Goal: Transaction & Acquisition: Purchase product/service

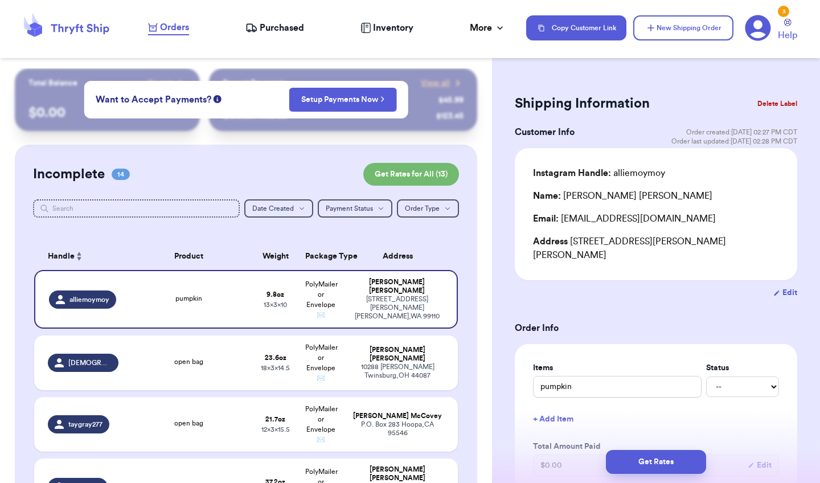
scroll to position [202, 0]
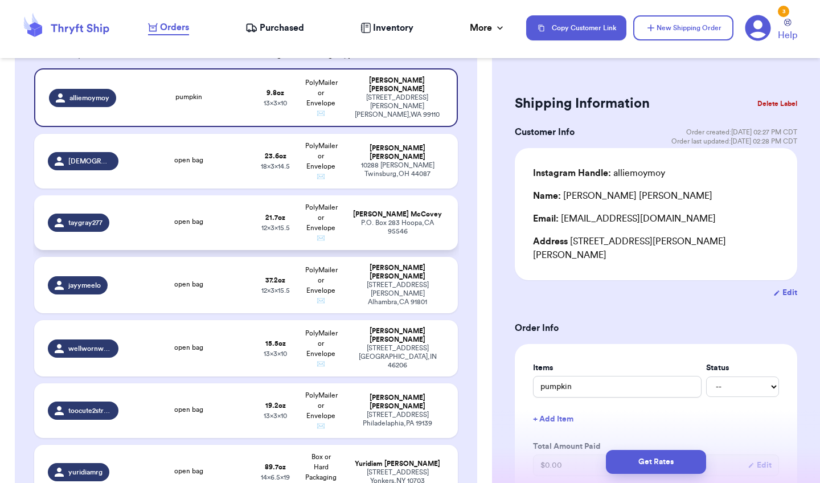
click at [416, 219] on div "[PERSON_NAME] McCovey" at bounding box center [397, 214] width 93 height 9
type input "open bag"
type input "1"
type input "5.699999999999999"
type input "15.5"
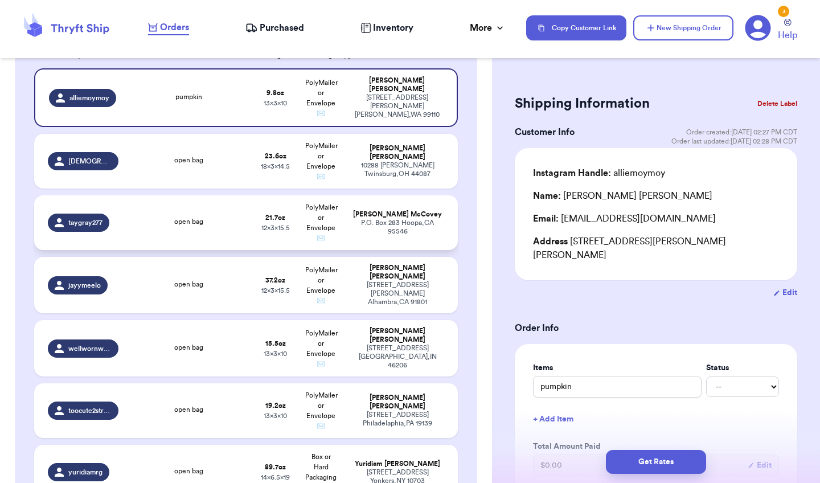
type input "12"
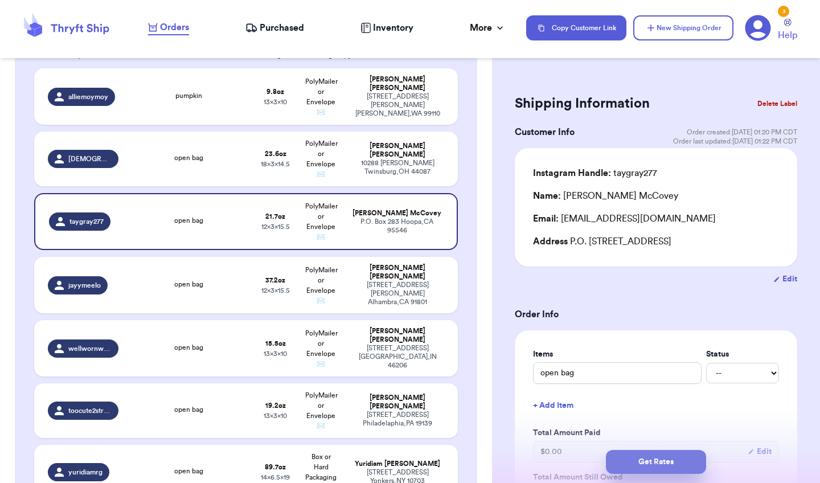
click at [640, 458] on button "Get Rates" at bounding box center [656, 462] width 100 height 24
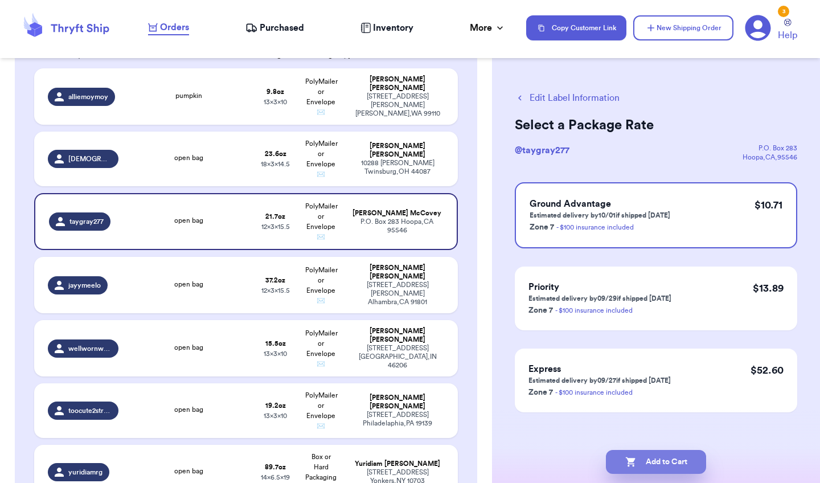
click at [624, 460] on button "Add to Cart" at bounding box center [656, 462] width 100 height 24
checkbox input "true"
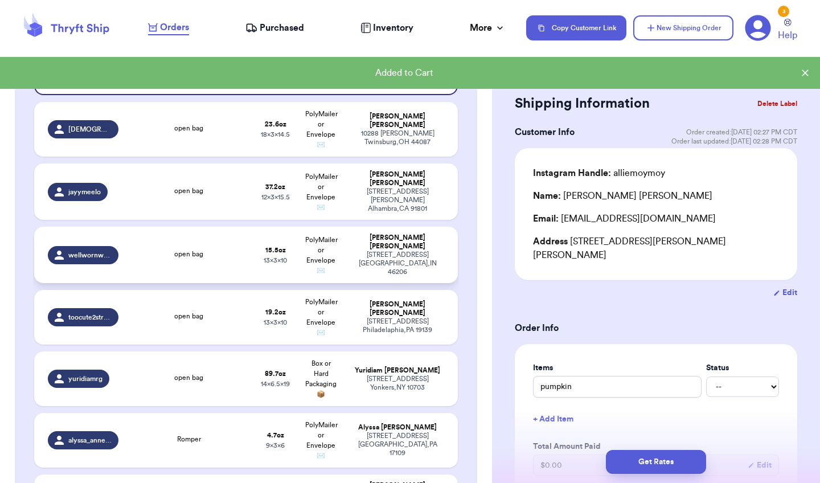
scroll to position [257, 0]
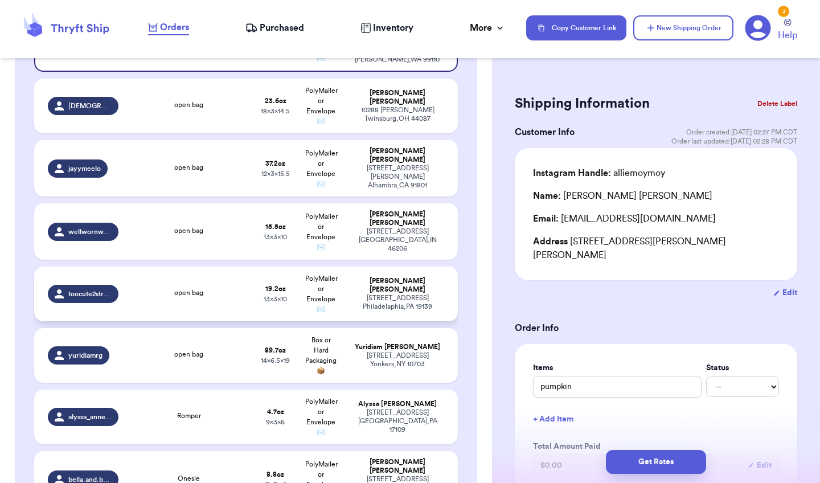
click at [236, 296] on div "open bag" at bounding box center [189, 294] width 114 height 13
type input "open bag"
type input "1"
type input "3.1999999999999993"
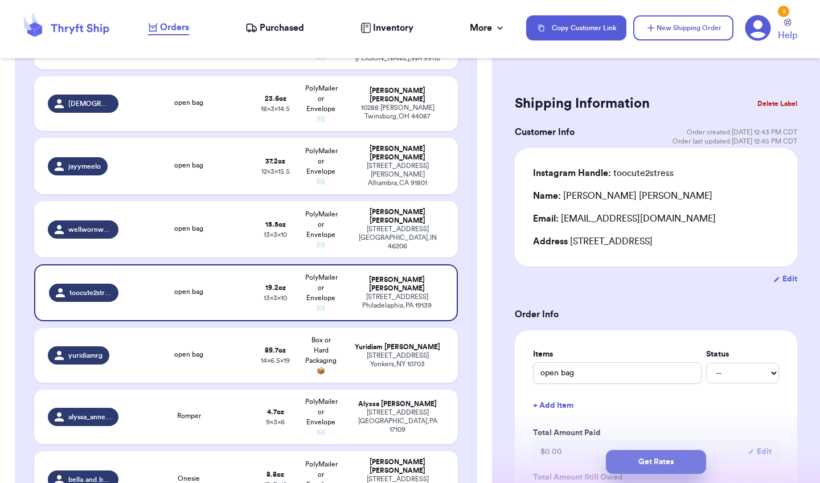
click at [635, 453] on button "Get Rates" at bounding box center [656, 462] width 100 height 24
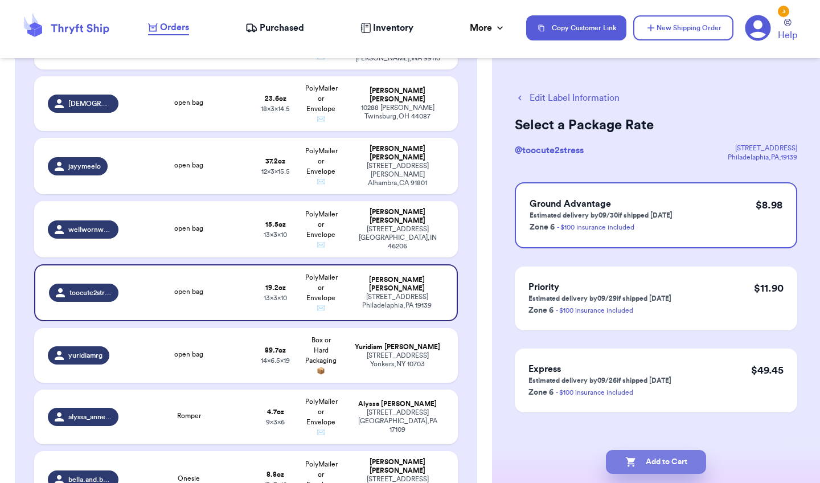
click at [636, 463] on icon "button" at bounding box center [630, 461] width 11 height 11
checkbox input "true"
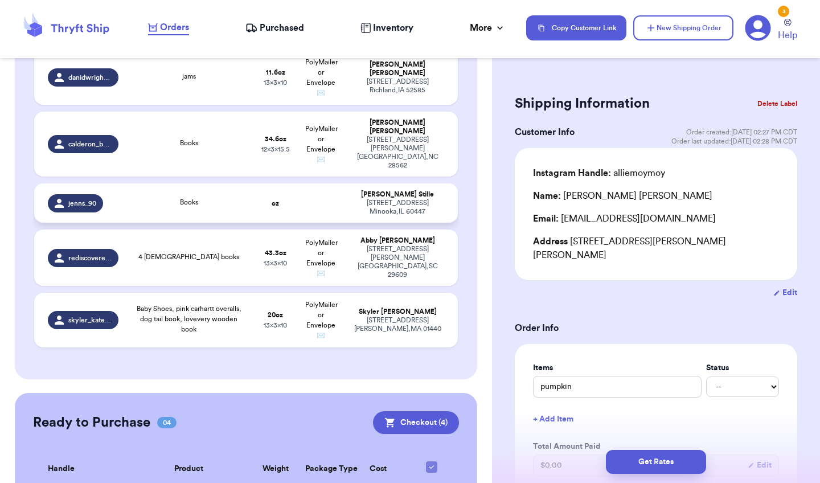
scroll to position [663, 0]
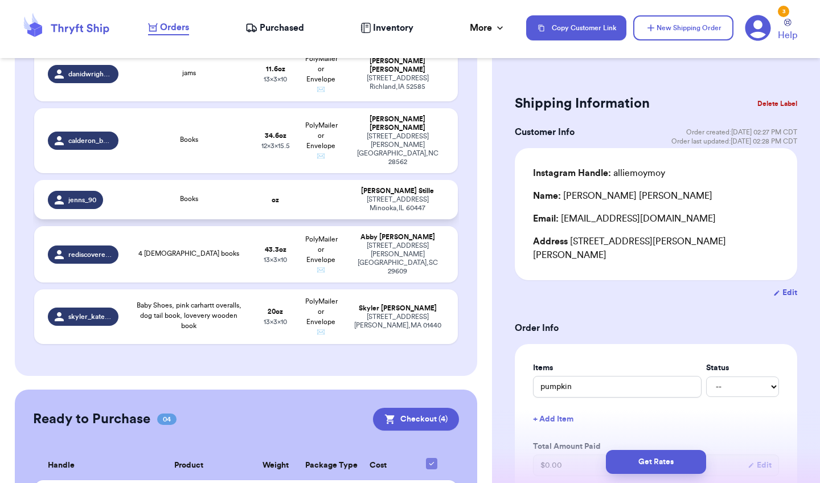
click at [253, 185] on td "oz" at bounding box center [276, 199] width 46 height 39
type input "Books"
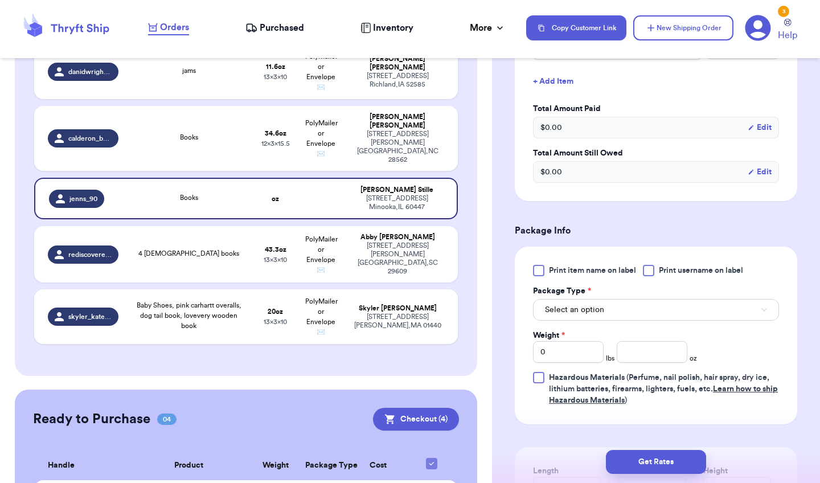
scroll to position [333, 0]
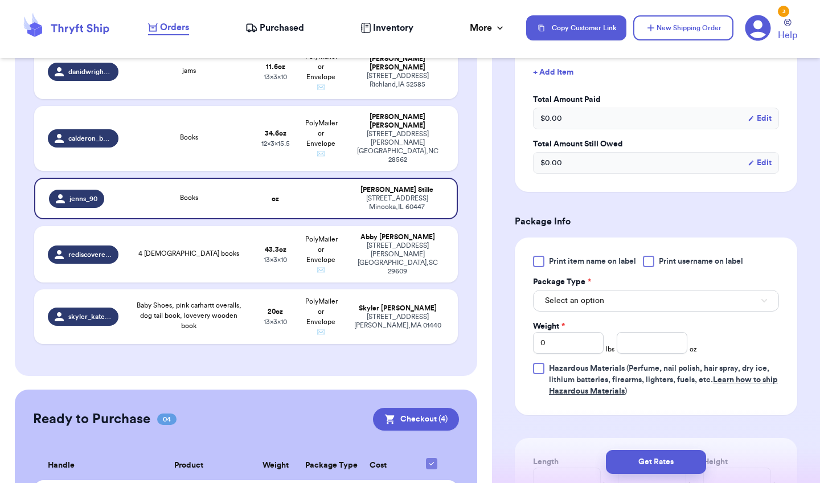
click at [538, 267] on div at bounding box center [538, 261] width 11 height 11
click at [0, 0] on input "Print item name on label" at bounding box center [0, 0] width 0 height 0
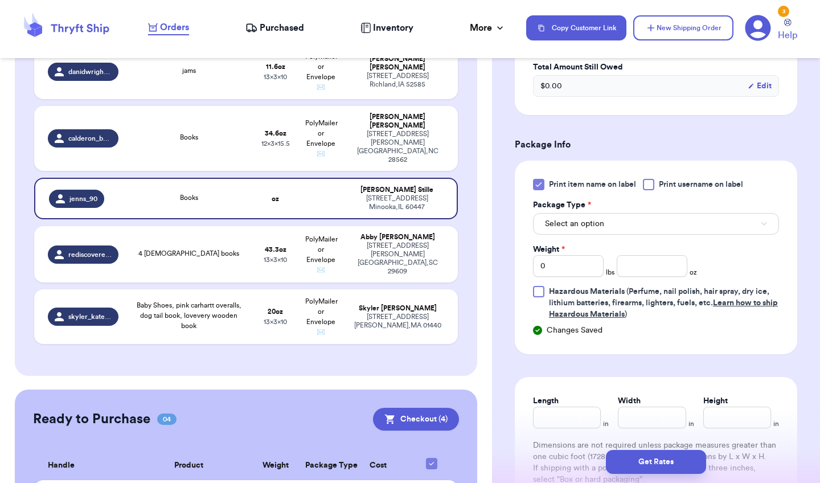
scroll to position [420, 0]
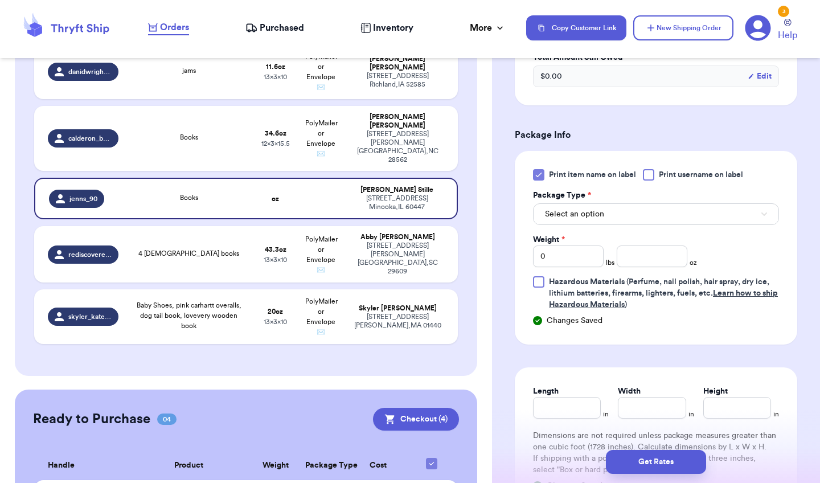
click at [627, 207] on button "Select an option" at bounding box center [656, 214] width 246 height 22
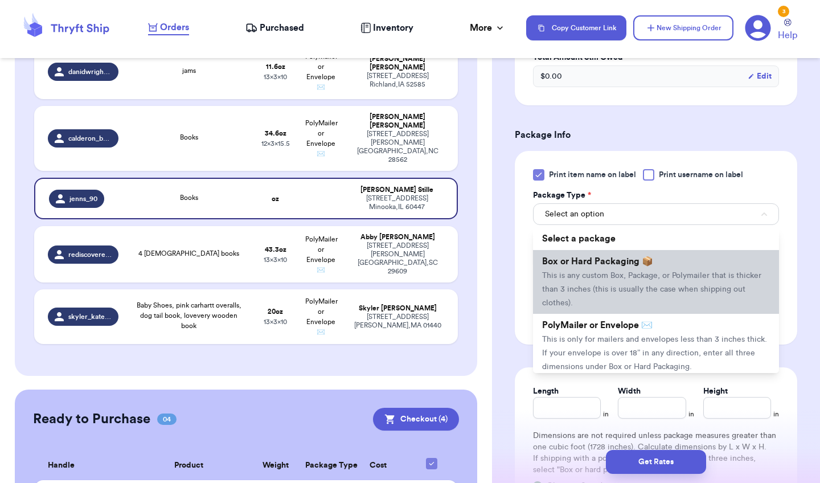
click at [593, 298] on li "Box or Hard Packaging 📦 This is any custom Box, Package, or Polymailer that is …" at bounding box center [656, 282] width 246 height 64
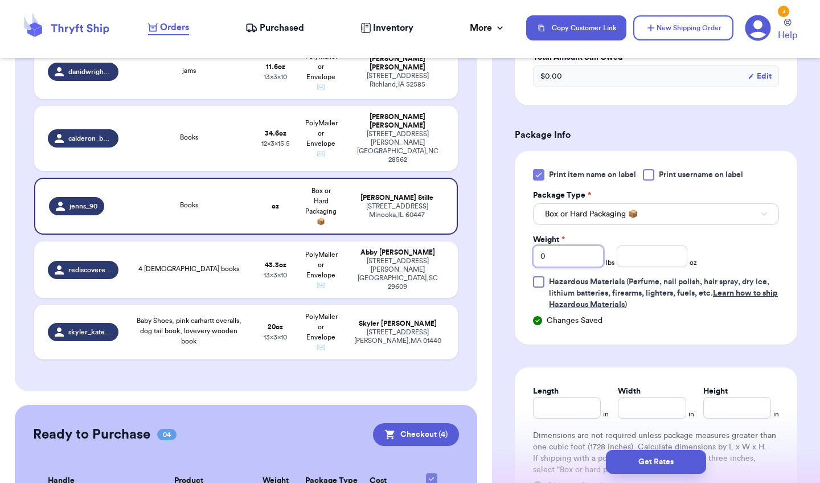
click at [591, 267] on input "0" at bounding box center [568, 256] width 71 height 22
type input "1"
type input "11"
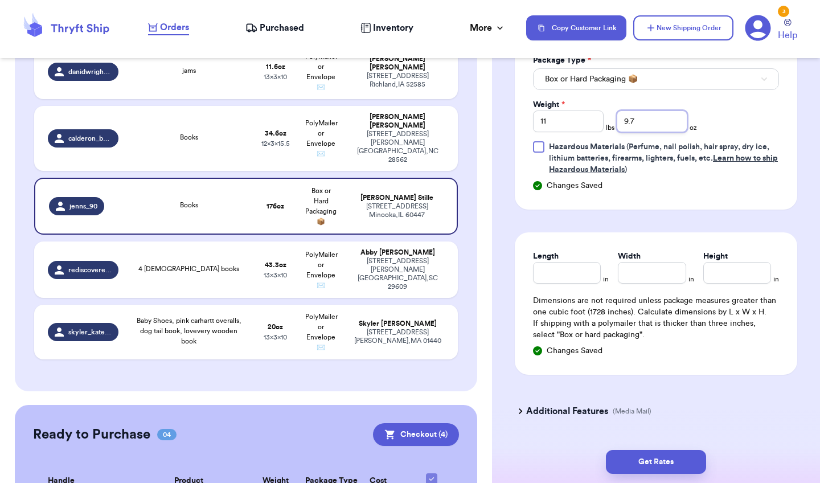
scroll to position [556, 0]
type input "9.7"
click at [565, 265] on input "Length" at bounding box center [567, 272] width 68 height 22
type input "11.5"
type input "8.5"
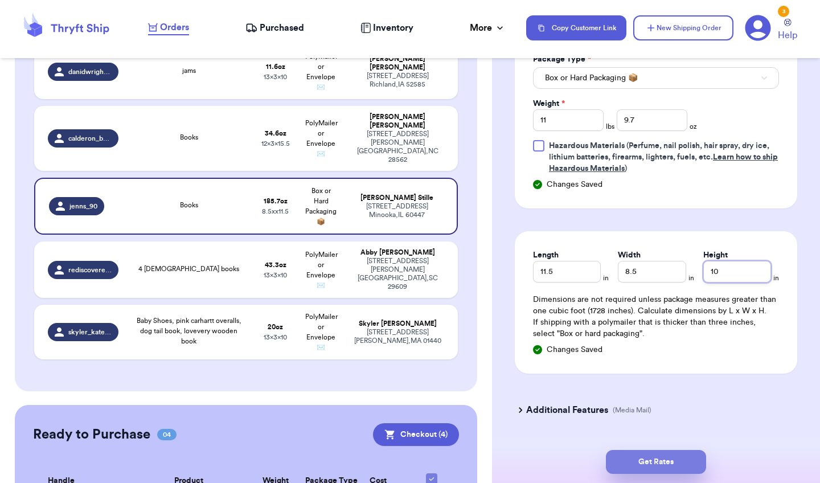
type input "10"
click at [654, 463] on button "Get Rates" at bounding box center [656, 462] width 100 height 24
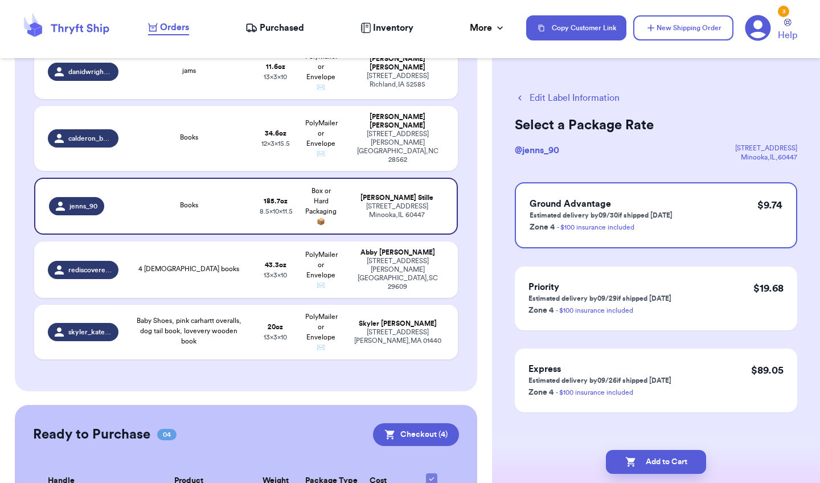
click at [564, 96] on button "Edit Label Information" at bounding box center [567, 98] width 105 height 14
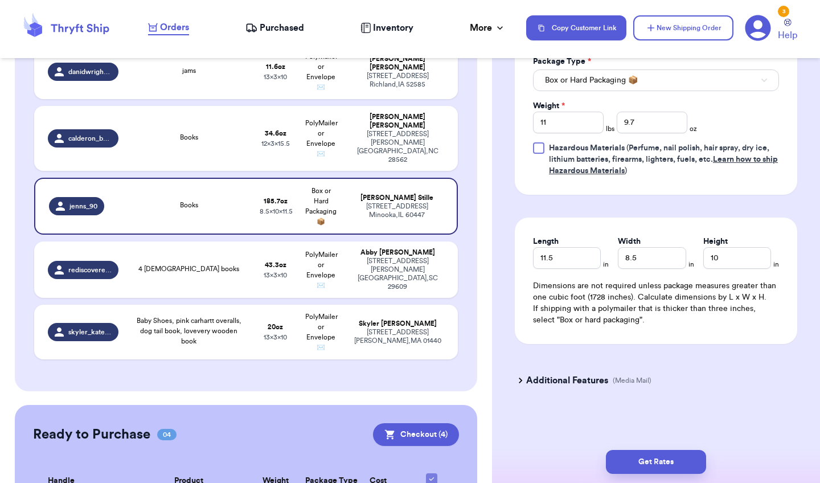
click at [523, 385] on icon at bounding box center [520, 380] width 11 height 11
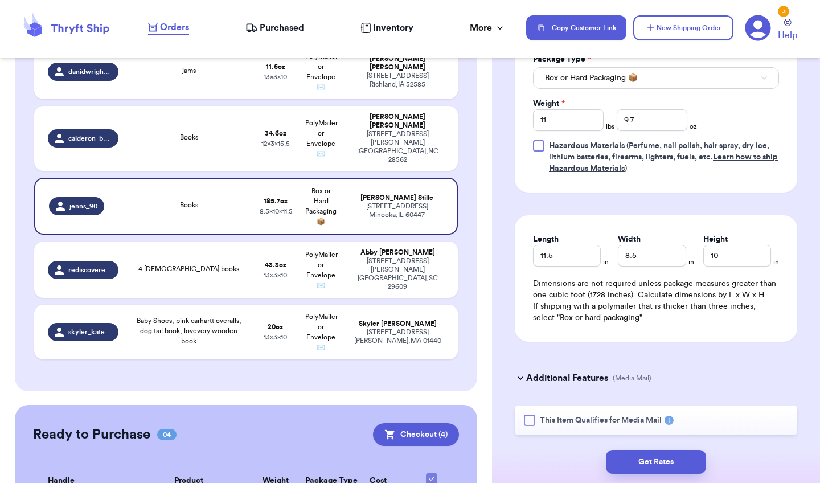
click at [530, 426] on div at bounding box center [529, 420] width 11 height 11
click at [0, 0] on input "This Item Qualifies for Media Mail" at bounding box center [0, 0] width 0 height 0
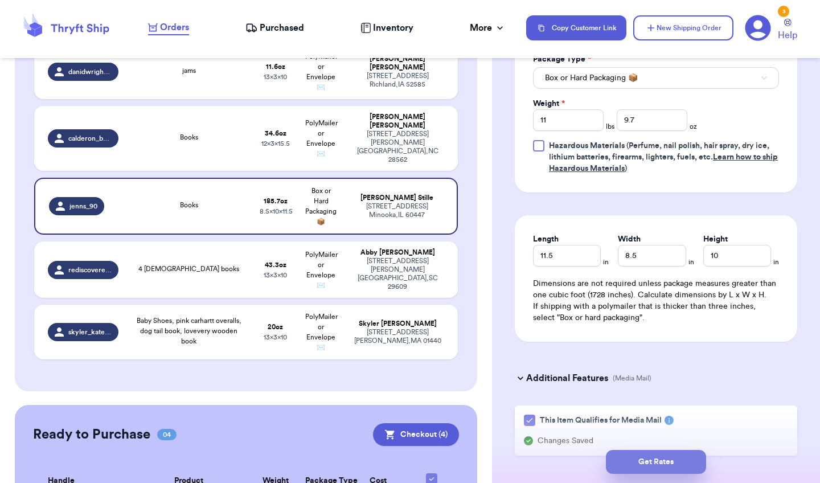
click at [637, 459] on button "Get Rates" at bounding box center [656, 462] width 100 height 24
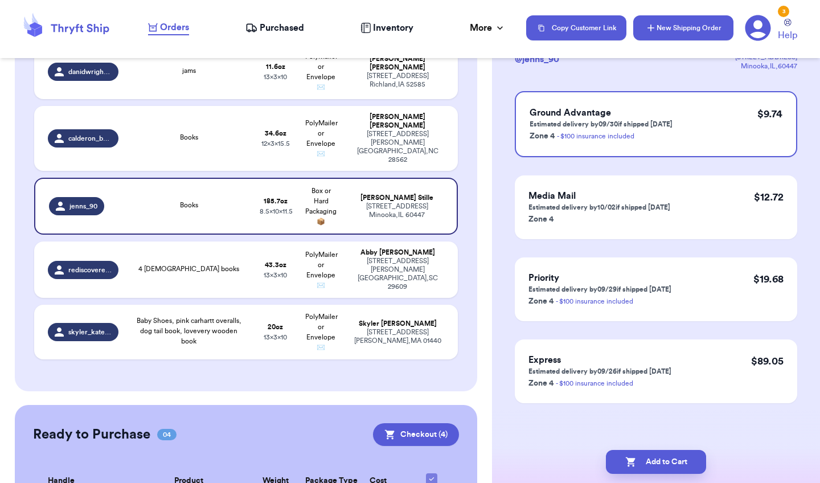
click at [700, 33] on button "New Shipping Order" at bounding box center [683, 27] width 100 height 25
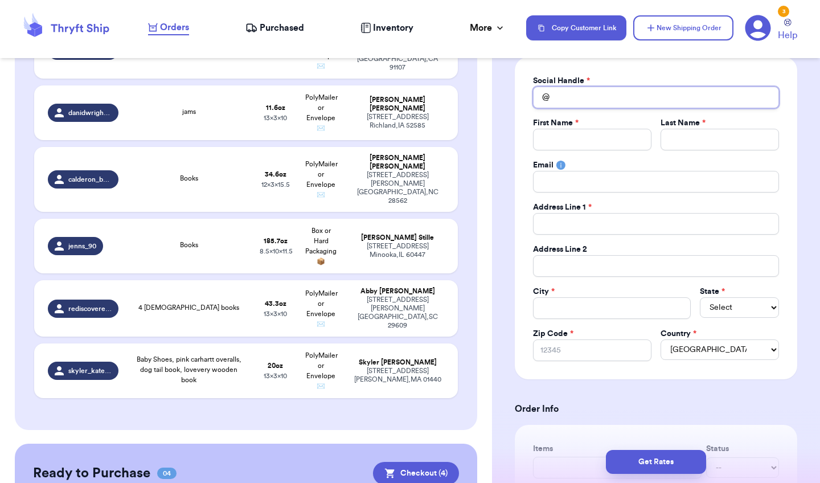
click at [621, 103] on input "Total Amount Paid" at bounding box center [656, 98] width 246 height 22
type input "l"
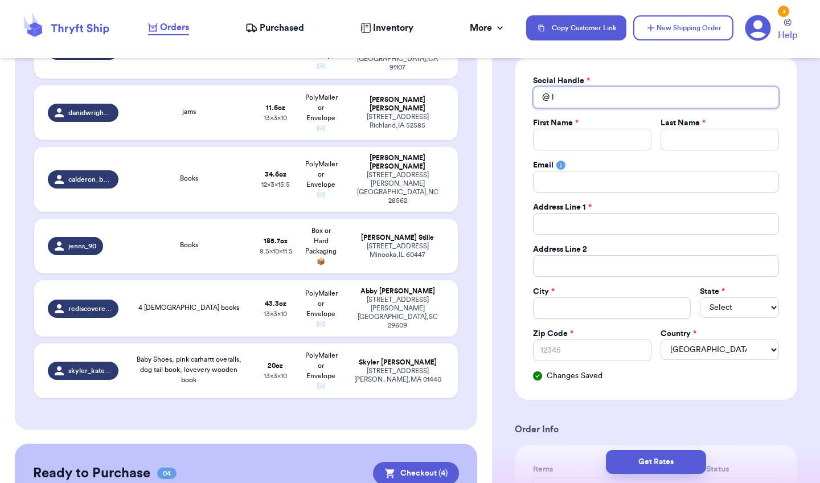
type input "lo"
type input "los"
type input "lost"
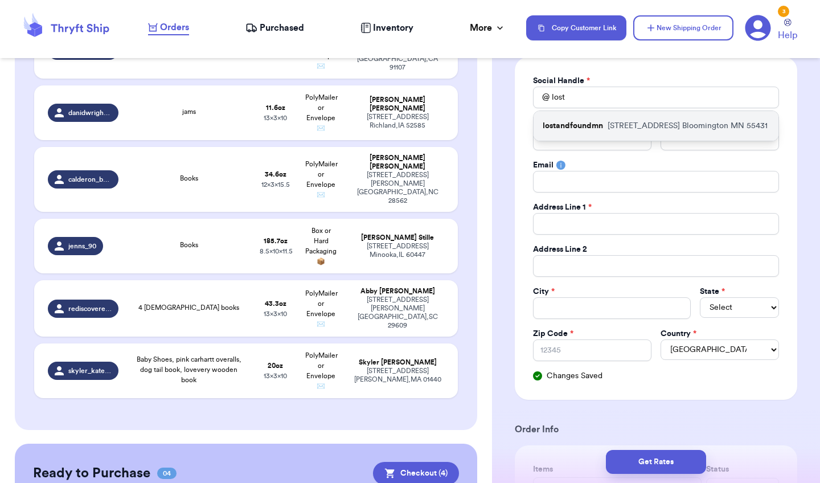
click at [605, 125] on div "lostandfoundmn [STREET_ADDRESS]" at bounding box center [656, 126] width 245 height 30
type input "lostandfoundmn"
type input "[PERSON_NAME]"
type input "[EMAIL_ADDRESS][DOMAIN_NAME]"
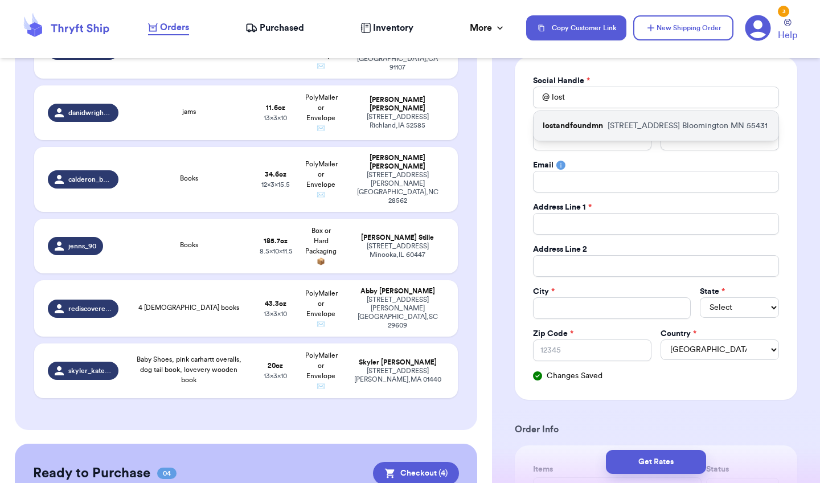
type input "[STREET_ADDRESS]"
type input "Bloomington"
select select "MN"
type input "55431"
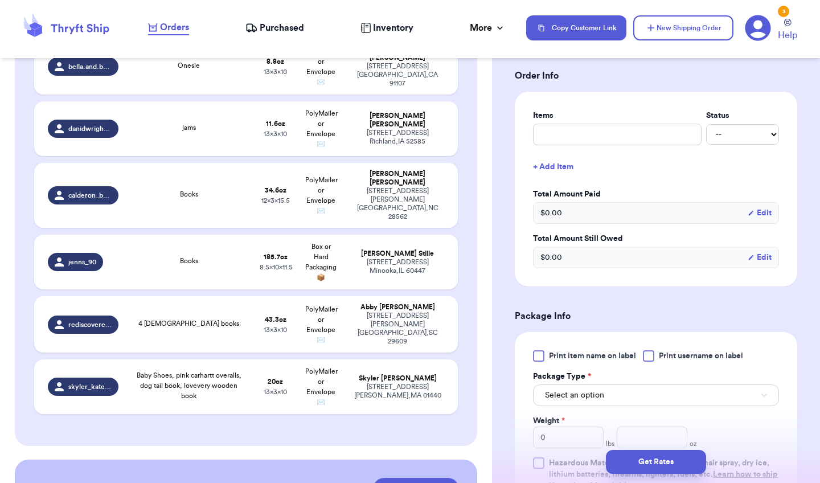
scroll to position [451, 0]
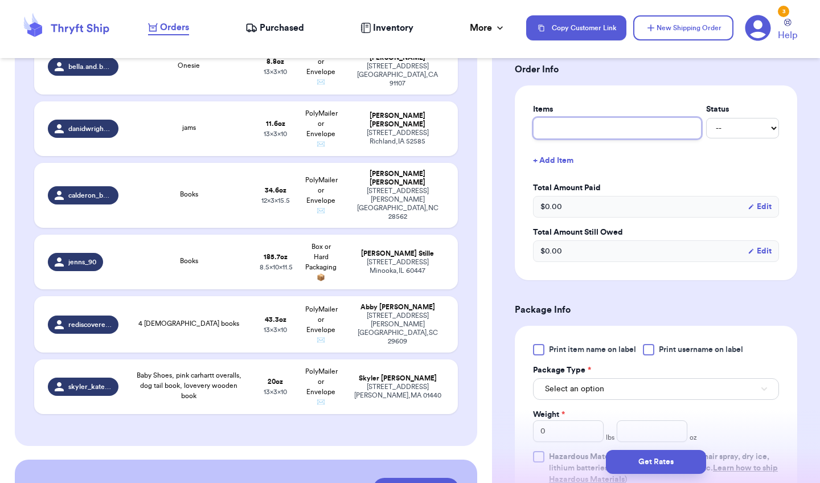
type input "a"
type input "ap"
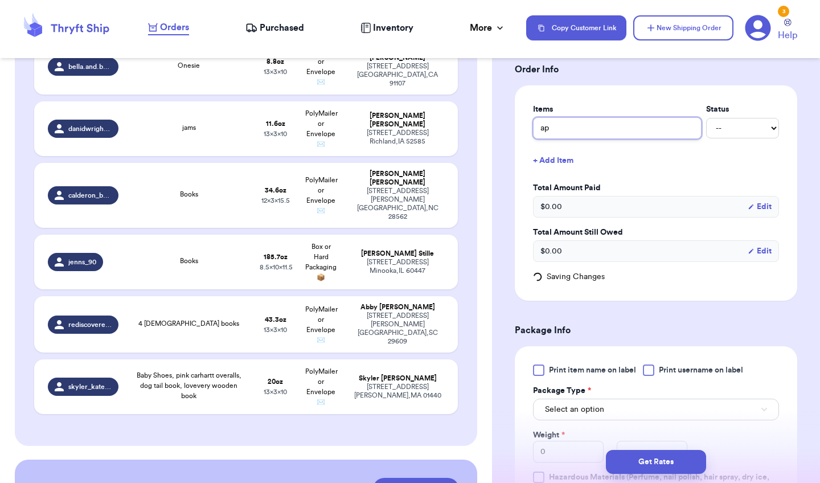
type input "app"
type input "appl"
type input "apple"
type input "apples"
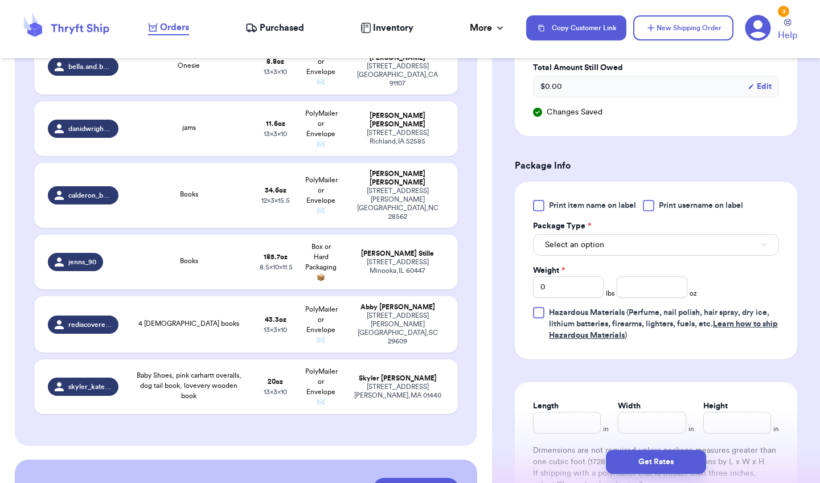
scroll to position [623, 0]
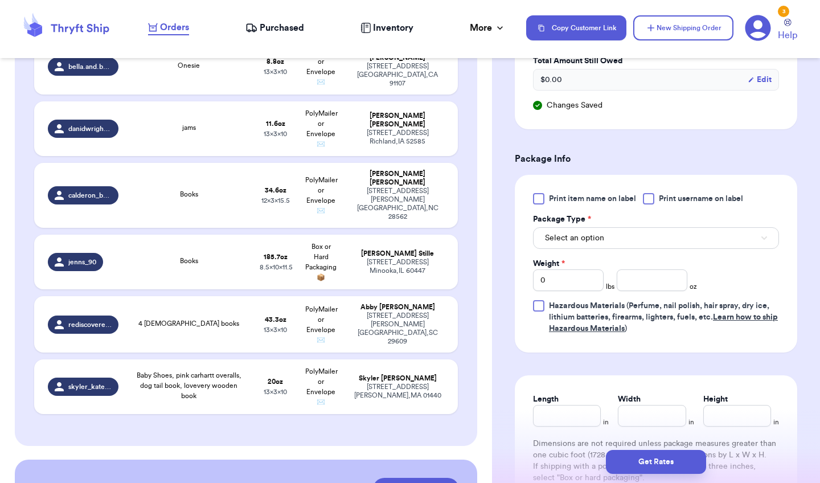
type input "apples"
click at [542, 200] on div at bounding box center [538, 198] width 11 height 11
click at [0, 0] on input "Print item name on label" at bounding box center [0, 0] width 0 height 0
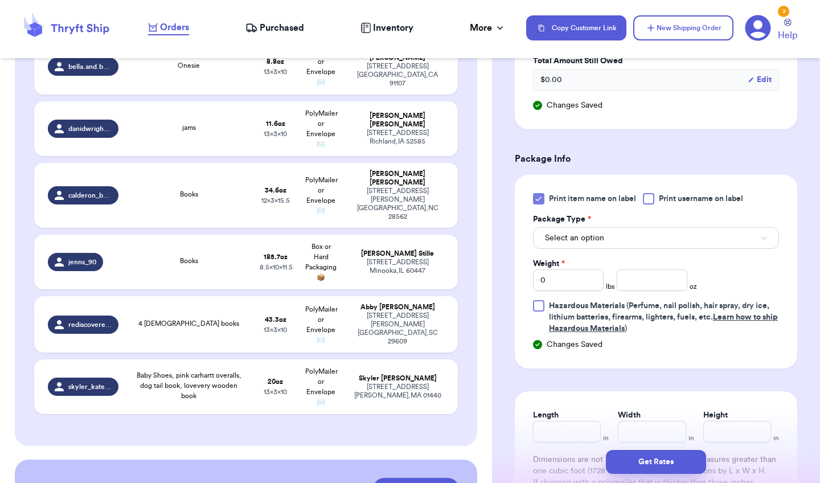
click at [584, 234] on span "Select an option" at bounding box center [574, 237] width 59 height 11
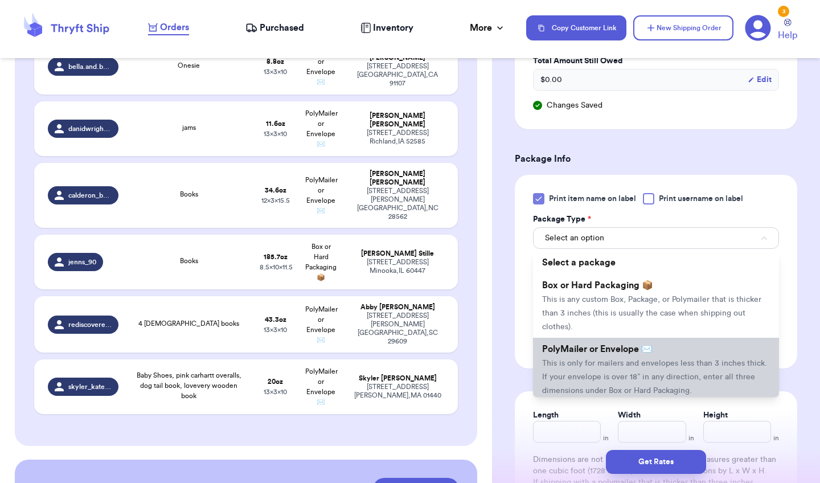
click at [583, 359] on li "PolyMailer or Envelope ✉️ This is only for mailers and envelopes less than 3 in…" at bounding box center [656, 370] width 246 height 64
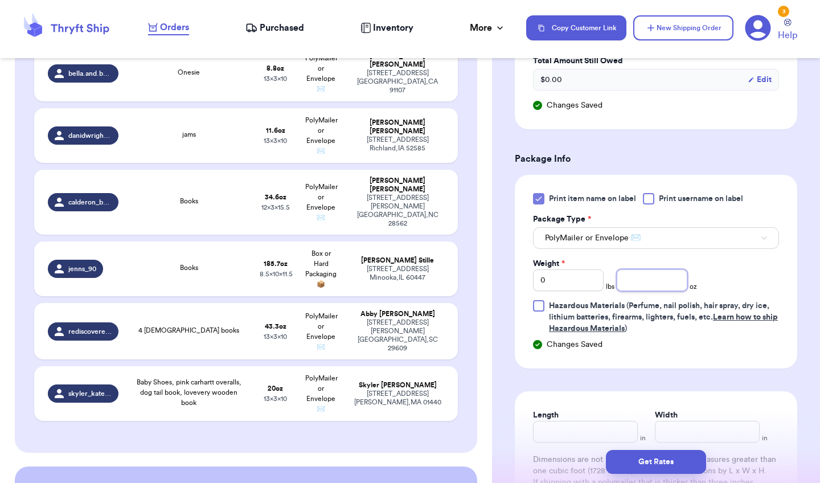
click at [650, 285] on input "number" at bounding box center [652, 280] width 71 height 22
type input "3.0"
type input "6"
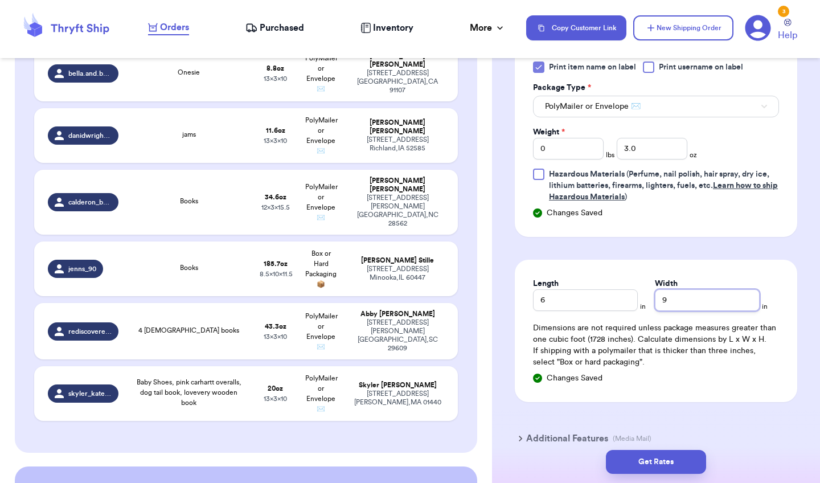
scroll to position [759, 0]
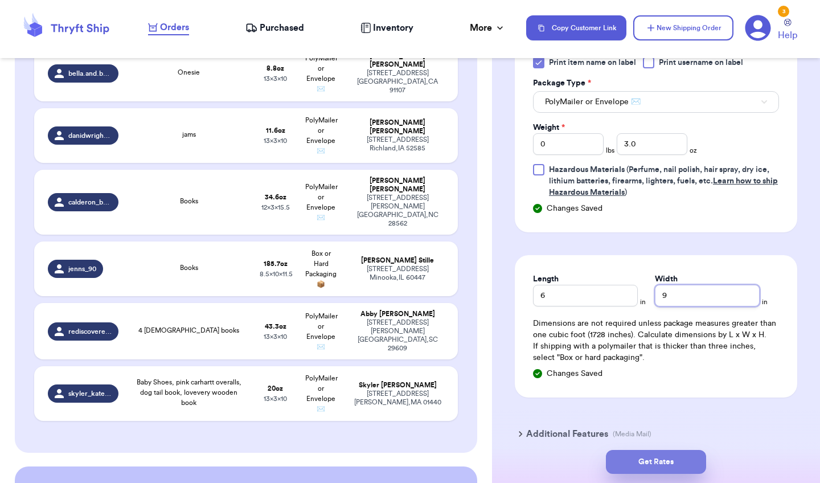
type input "9"
click at [625, 453] on button "Get Rates" at bounding box center [656, 462] width 100 height 24
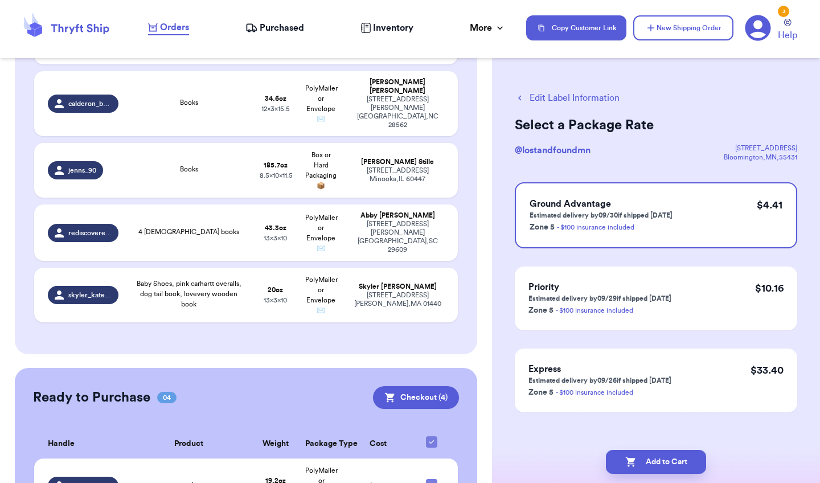
scroll to position [794, 0]
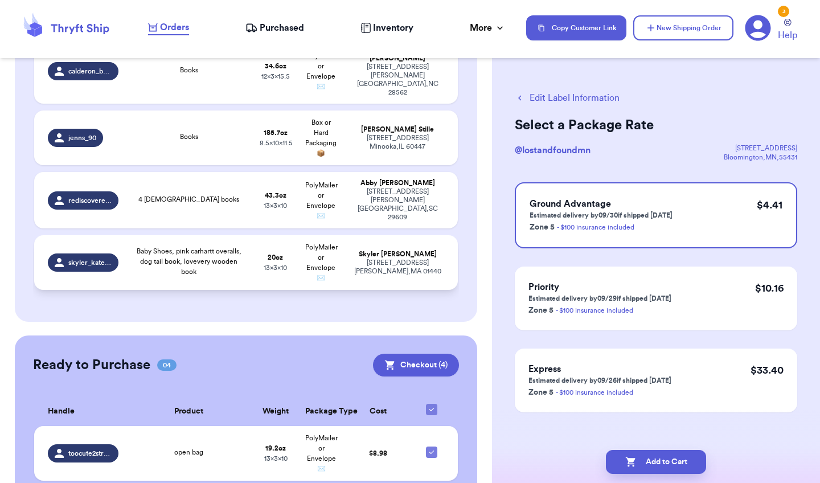
click at [205, 235] on td "Baby Shoes, pink carhartt overalls, dog tail book, lovevery wooden book" at bounding box center [189, 262] width 128 height 55
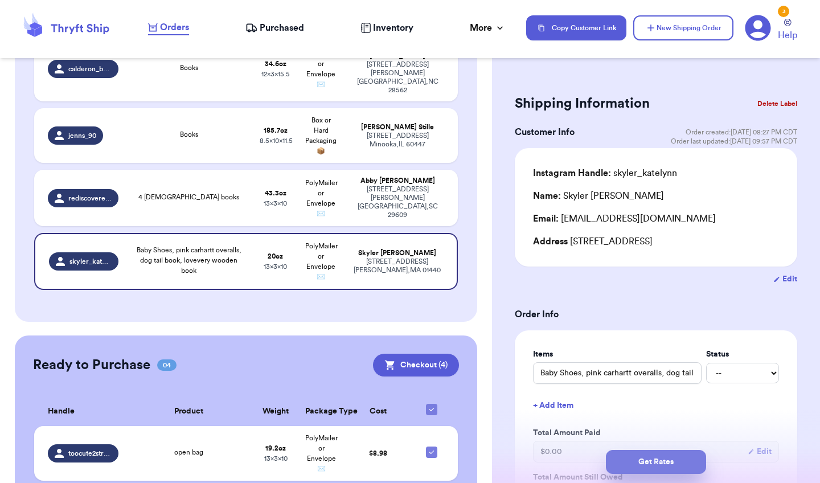
click at [637, 461] on button "Get Rates" at bounding box center [656, 462] width 100 height 24
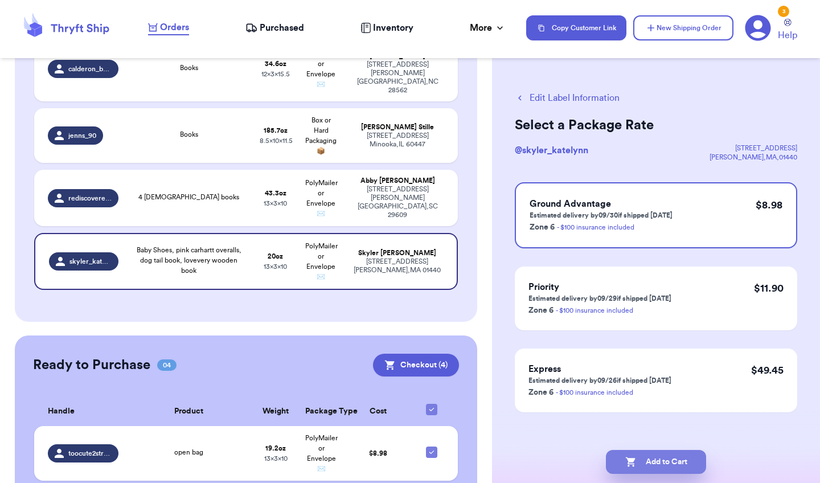
click at [660, 463] on button "Add to Cart" at bounding box center [656, 462] width 100 height 24
checkbox input "true"
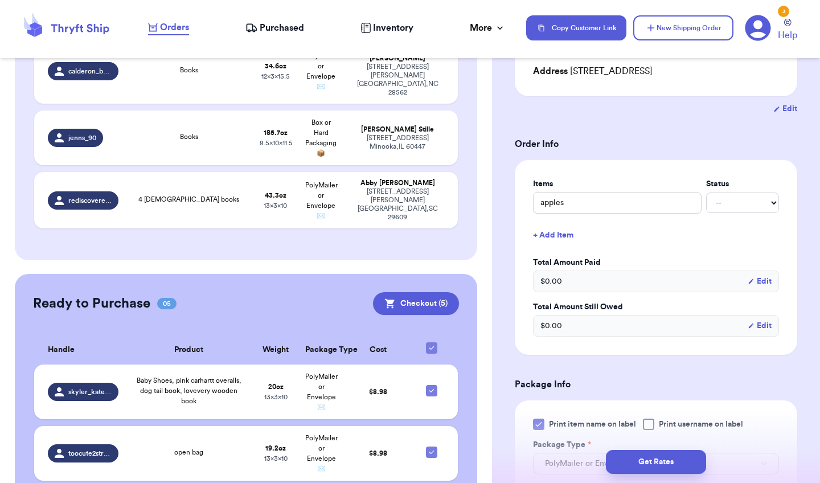
scroll to position [176, 0]
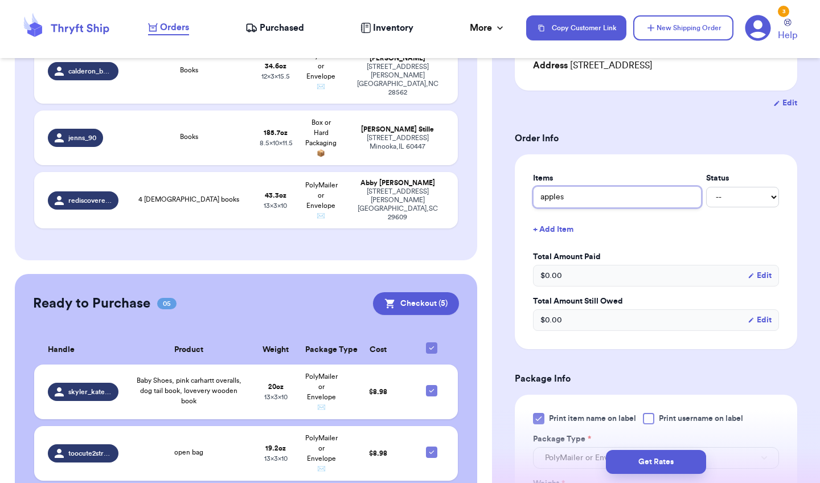
click at [571, 207] on input "apples" at bounding box center [617, 197] width 169 height 22
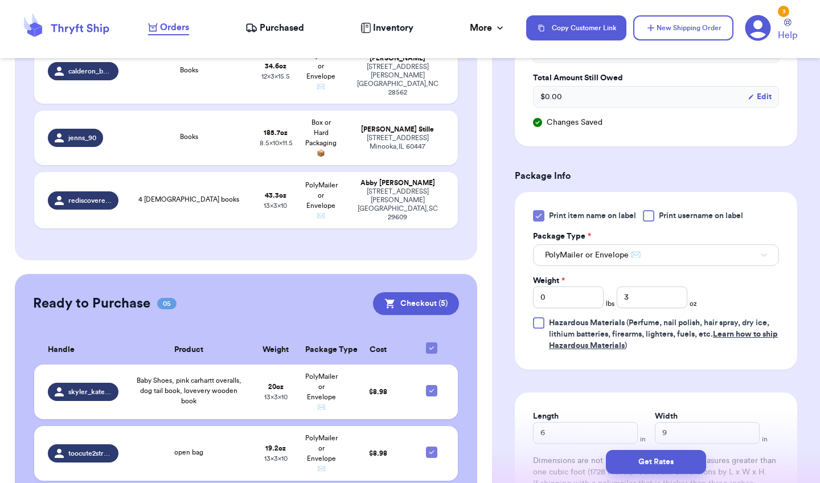
scroll to position [421, 0]
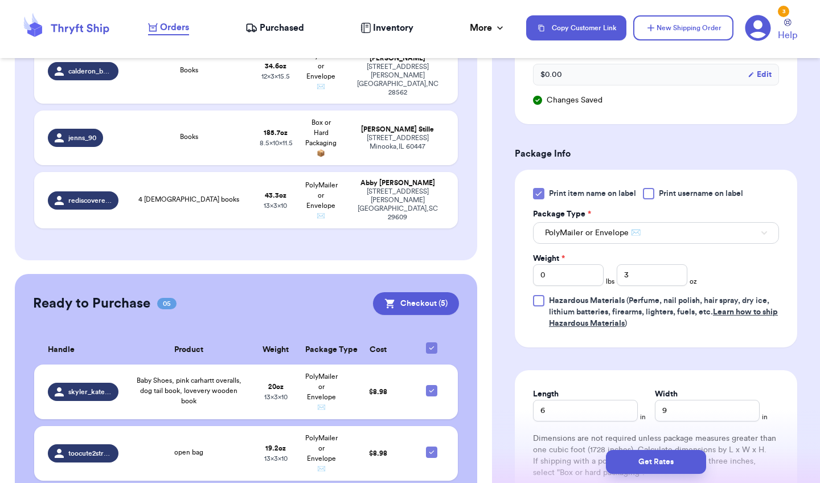
type input "open bag"
click at [646, 277] on input "3" at bounding box center [652, 275] width 71 height 22
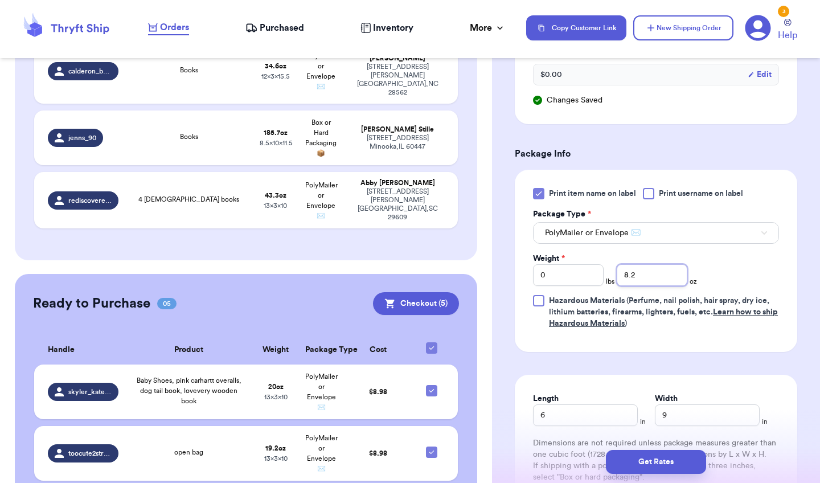
type input "8.2"
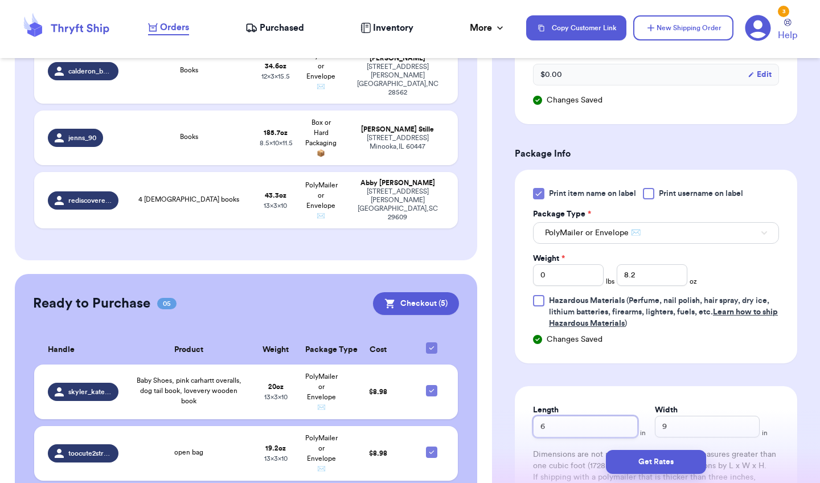
click at [572, 419] on input "6" at bounding box center [585, 427] width 105 height 22
type input "10"
type input "13"
click at [660, 273] on input "8.2" at bounding box center [652, 275] width 71 height 22
type input "8.3"
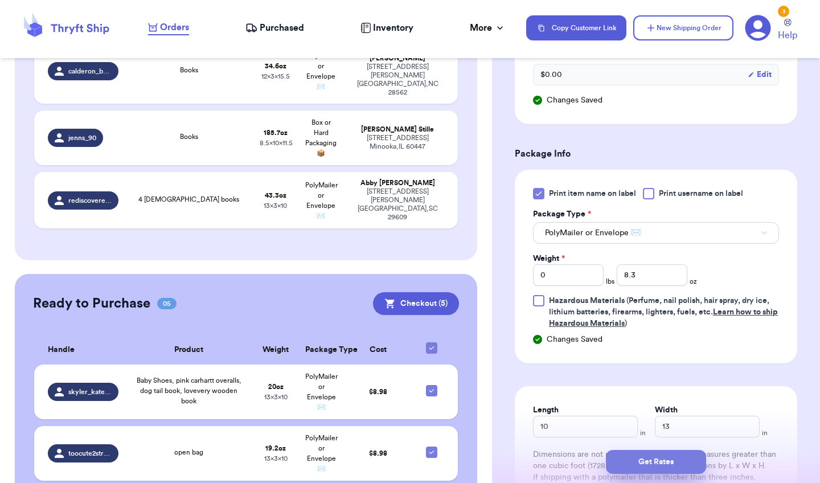
click at [632, 458] on button "Get Rates" at bounding box center [656, 462] width 100 height 24
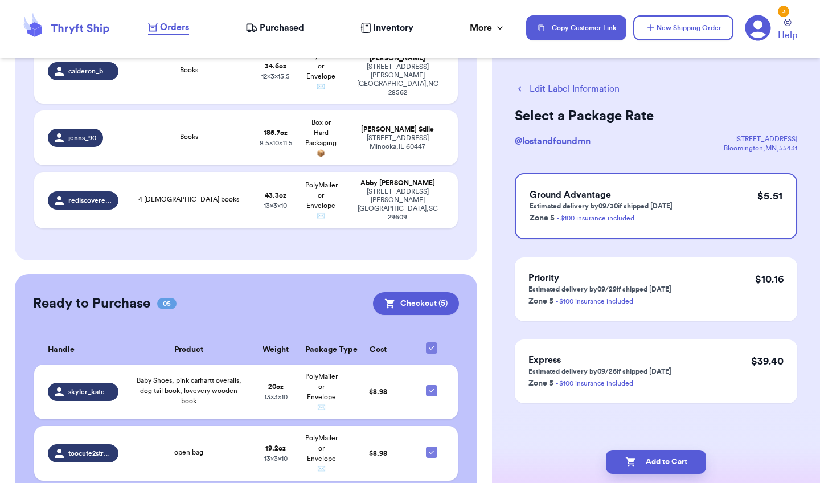
scroll to position [0, 0]
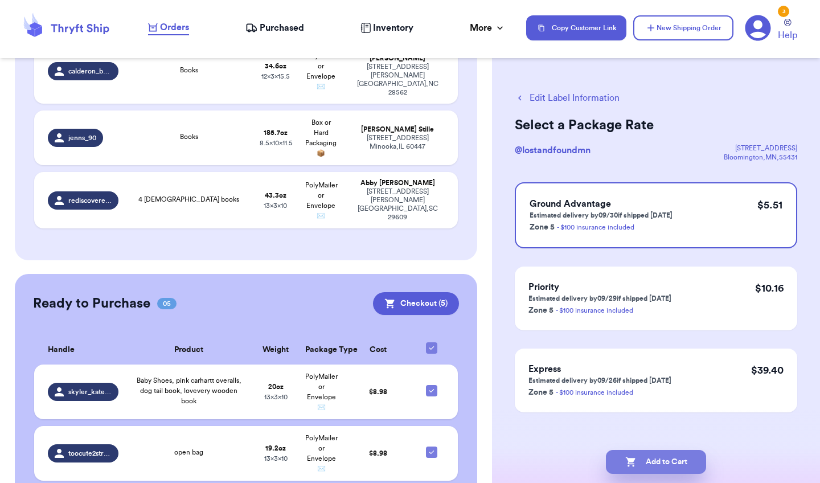
click at [658, 453] on button "Add to Cart" at bounding box center [656, 462] width 100 height 24
checkbox input "true"
